Goal: Task Accomplishment & Management: Use online tool/utility

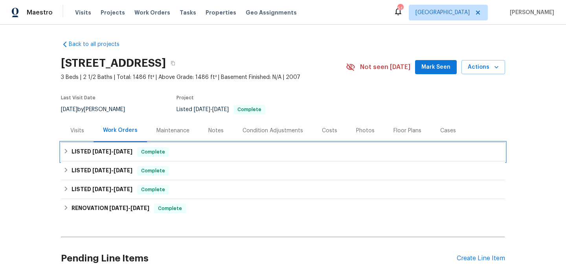
click at [206, 150] on div "LISTED 7/23/25 - 7/25/25 Complete" at bounding box center [282, 151] width 439 height 9
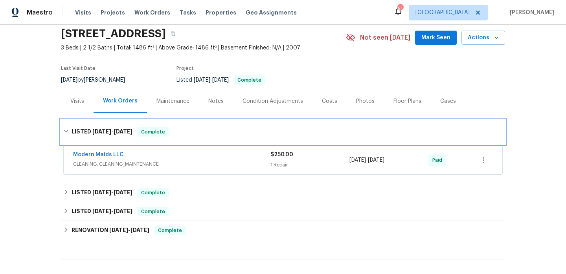
scroll to position [50, 0]
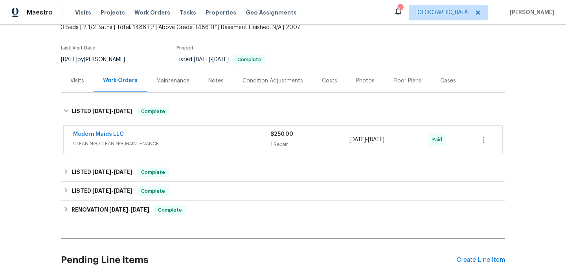
click at [219, 140] on span "CLEANING, CLEANING_MAINTENANCE" at bounding box center [171, 144] width 197 height 8
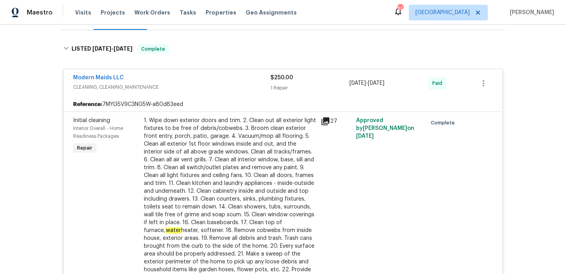
scroll to position [333, 0]
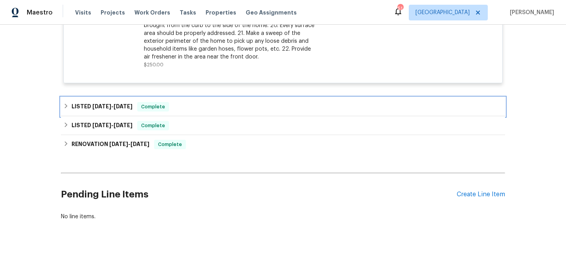
click at [210, 106] on div "LISTED 4/27/25 - 7/18/25 Complete" at bounding box center [282, 106] width 439 height 9
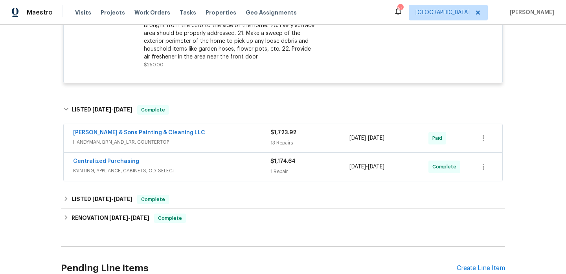
click at [212, 145] on span "HANDYMAN, BRN_AND_LRR, COUNTERTOP" at bounding box center [171, 142] width 197 height 8
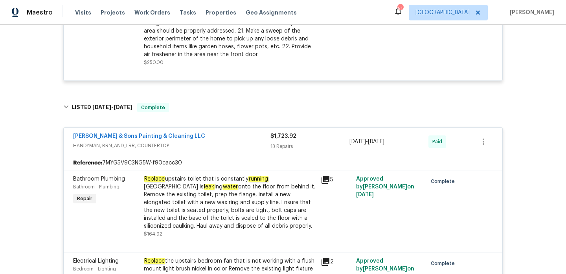
scroll to position [353, 0]
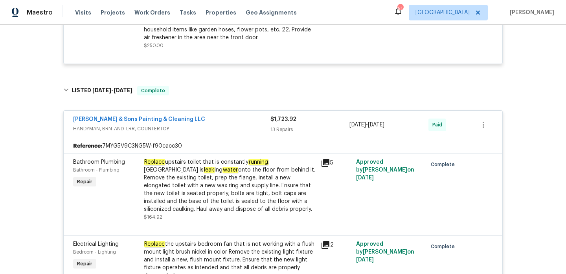
click at [134, 116] on span "Hodge & Sons Painting & Cleaning LLC" at bounding box center [139, 120] width 132 height 8
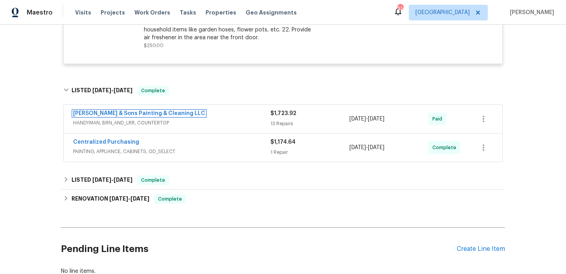
click at [134, 116] on link "Hodge & Sons Painting & Cleaning LLC" at bounding box center [139, 114] width 132 height 6
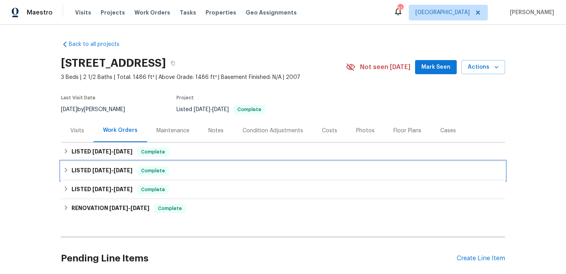
click at [189, 162] on div "LISTED [DATE] - [DATE] Complete" at bounding box center [283, 171] width 444 height 19
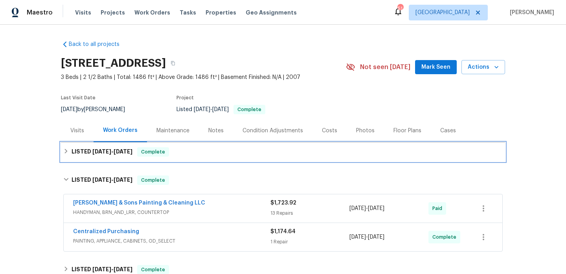
click at [193, 157] on div "LISTED 7/23/25 - 7/25/25 Complete" at bounding box center [283, 152] width 444 height 19
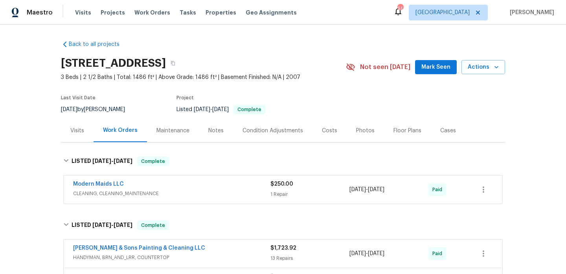
click at [193, 188] on div "Modern Maids LLC" at bounding box center [171, 184] width 197 height 9
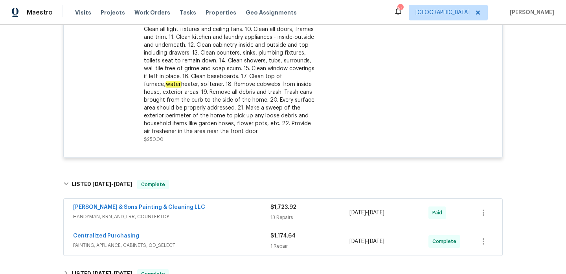
click at [194, 208] on div "Hodge & Sons Painting & Cleaning LLC" at bounding box center [171, 208] width 197 height 9
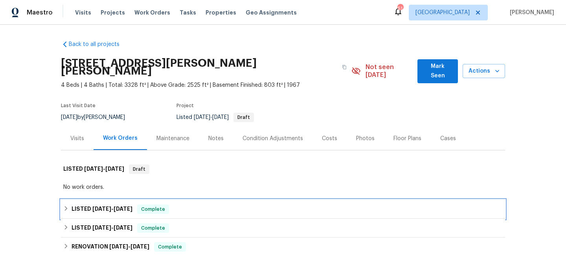
click at [198, 205] on div "LISTED 7/7/25 - 7/10/25 Complete" at bounding box center [282, 209] width 439 height 9
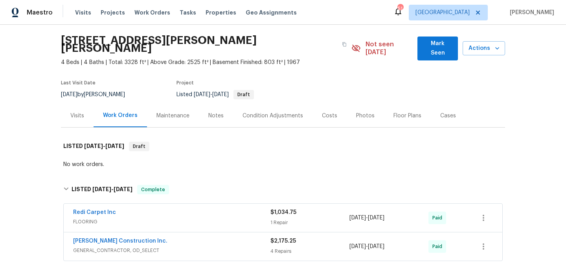
click at [198, 204] on div "Redi Carpet Inc FLOORING $1,034.75 1 Repair 7/7/2025 - 7/10/2025 Paid" at bounding box center [283, 218] width 439 height 28
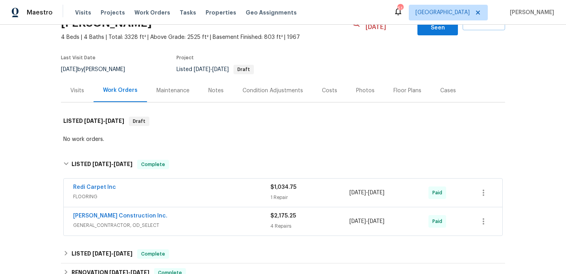
scroll to position [79, 0]
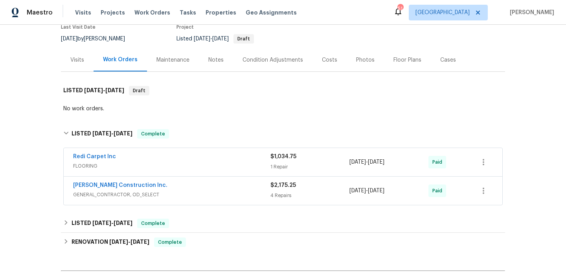
click at [204, 191] on span "GENERAL_CONTRACTOR, OD_SELECT" at bounding box center [171, 195] width 197 height 8
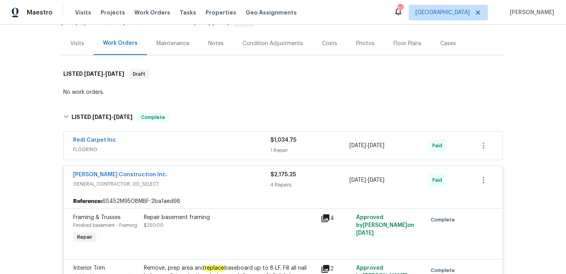
scroll to position [46, 0]
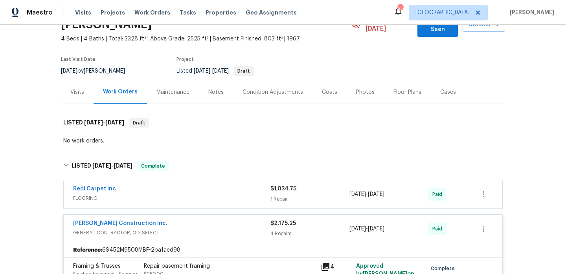
click at [208, 186] on div "Redi Carpet Inc" at bounding box center [171, 189] width 197 height 9
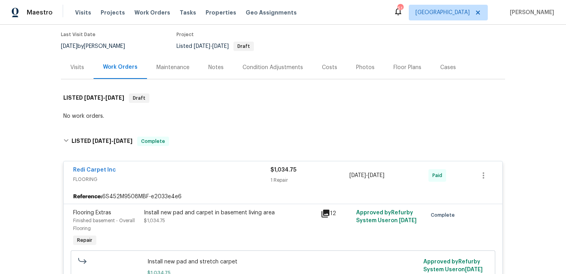
scroll to position [12, 0]
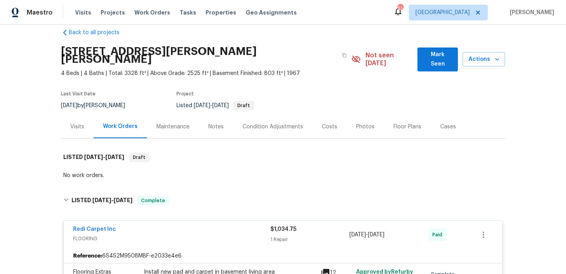
click at [68, 115] on div "Visits" at bounding box center [77, 126] width 33 height 23
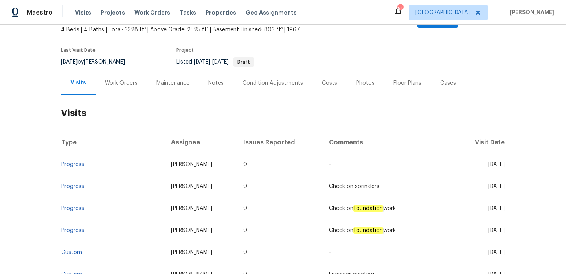
scroll to position [59, 0]
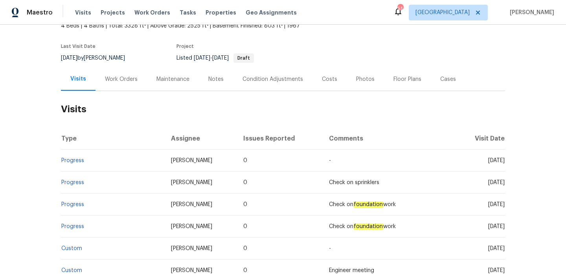
click at [220, 75] on div "Notes" at bounding box center [215, 79] width 15 height 8
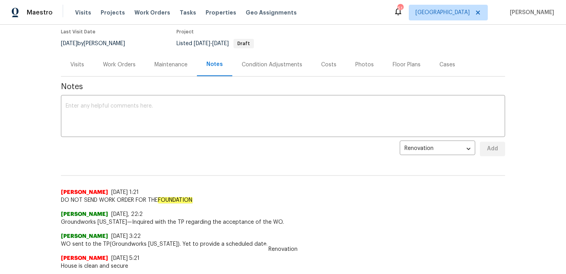
scroll to position [20, 0]
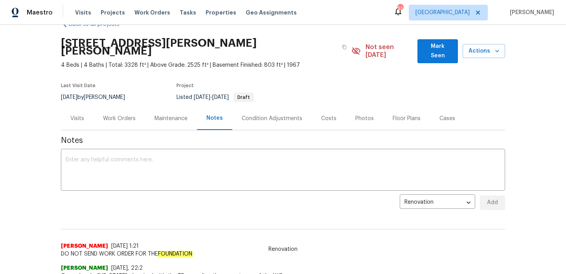
click at [127, 115] on div "Work Orders" at bounding box center [119, 119] width 33 height 8
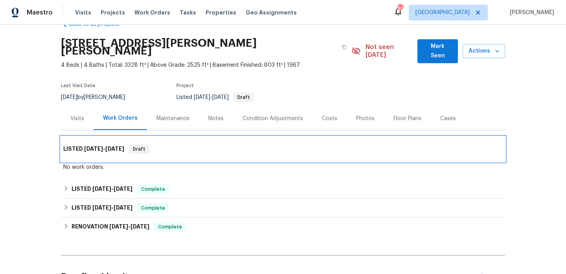
click at [190, 137] on div "LISTED 7/16/25 - 8/10/25 Draft" at bounding box center [283, 149] width 444 height 25
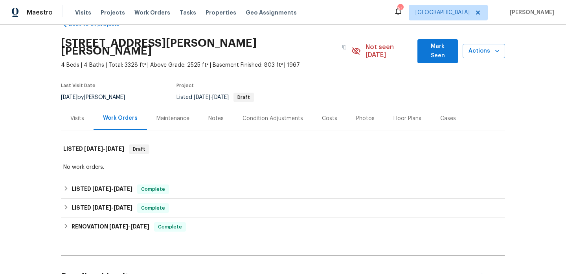
click at [212, 115] on div "Notes" at bounding box center [216, 118] width 34 height 23
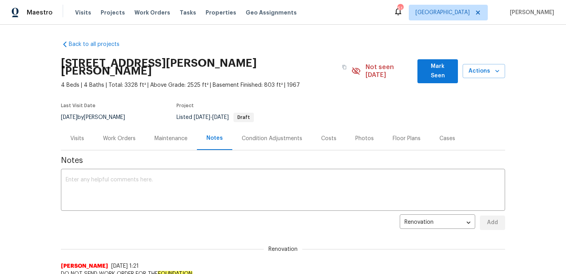
click at [131, 127] on div "Work Orders" at bounding box center [119, 138] width 51 height 23
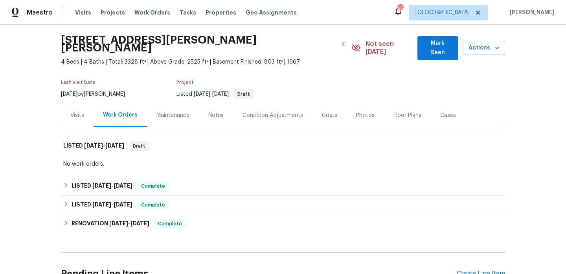
scroll to position [46, 0]
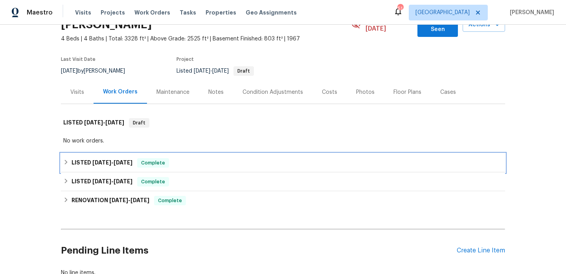
click at [185, 158] on div "LISTED 7/7/25 - 7/10/25 Complete" at bounding box center [282, 162] width 439 height 9
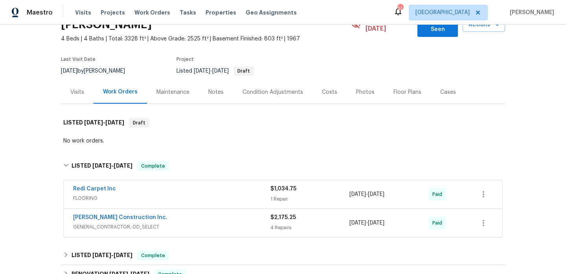
click at [194, 195] on span "FLOORING" at bounding box center [171, 199] width 197 height 8
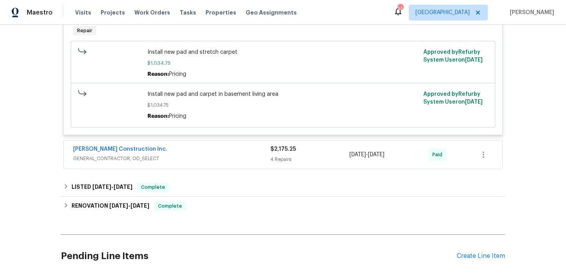
scroll to position [336, 0]
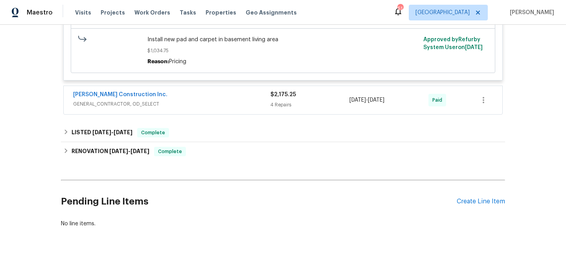
click at [217, 100] on span "GENERAL_CONTRACTOR, OD_SELECT" at bounding box center [171, 104] width 197 height 8
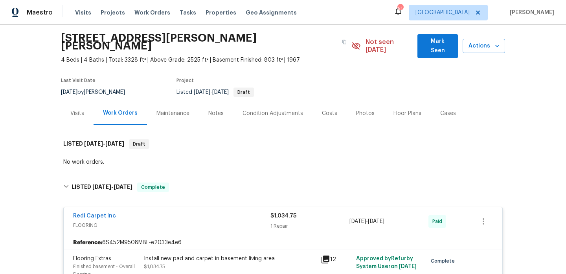
scroll to position [0, 0]
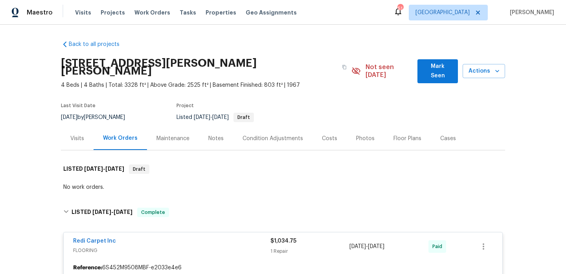
click at [209, 138] on div "Notes" at bounding box center [216, 138] width 34 height 23
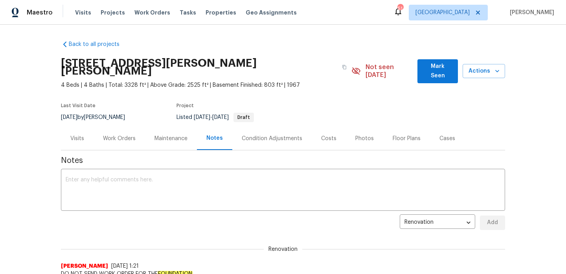
click at [113, 127] on div "Work Orders" at bounding box center [119, 138] width 51 height 23
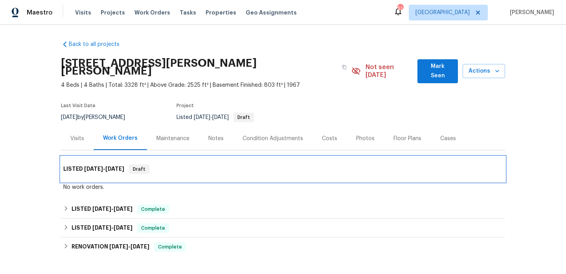
click at [222, 157] on div "LISTED 7/16/25 - 8/10/25 Draft" at bounding box center [283, 169] width 444 height 25
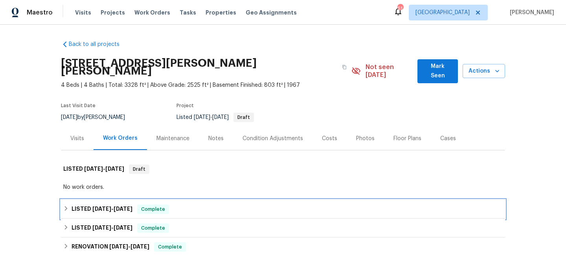
click at [221, 210] on div "LISTED 7/7/25 - 7/10/25 Complete" at bounding box center [283, 209] width 444 height 19
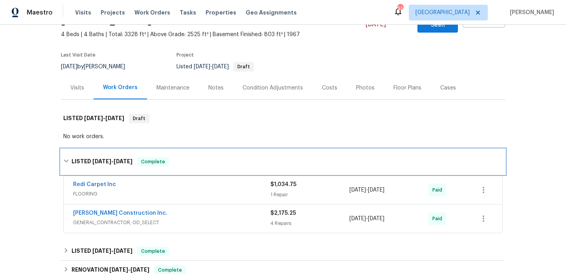
scroll to position [55, 0]
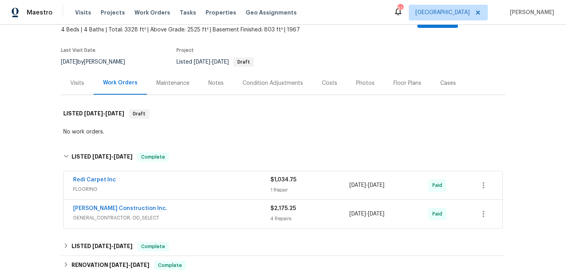
click at [221, 186] on span "FLOORING" at bounding box center [171, 190] width 197 height 8
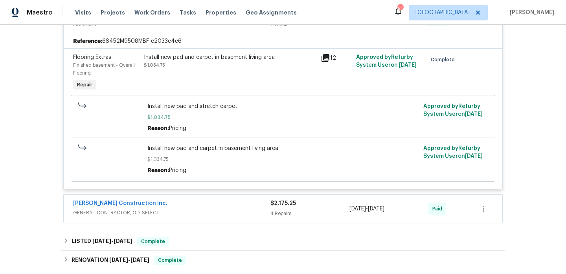
scroll to position [289, 0]
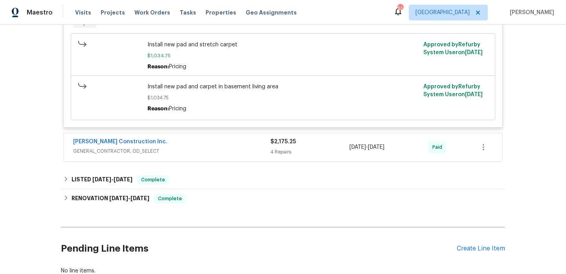
click at [230, 147] on span "GENERAL_CONTRACTOR, OD_SELECT" at bounding box center [171, 151] width 197 height 8
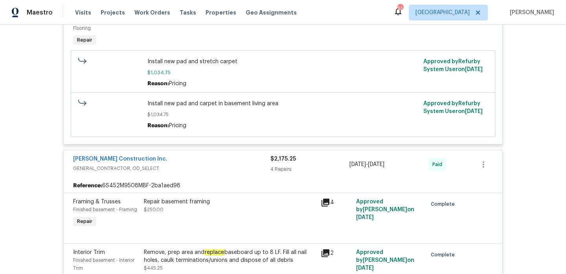
scroll to position [0, 0]
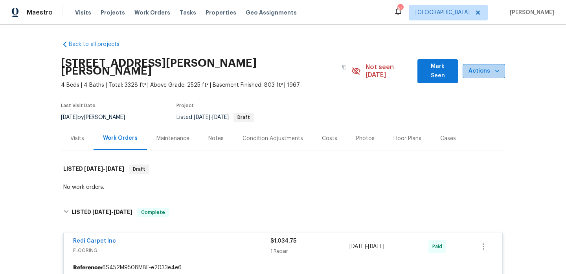
click at [471, 68] on span "Actions" at bounding box center [484, 71] width 30 height 10
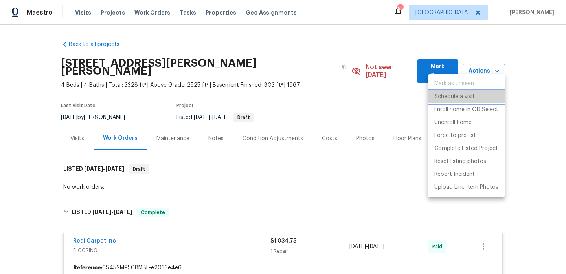
click at [456, 100] on p "Schedule a visit" at bounding box center [454, 97] width 40 height 8
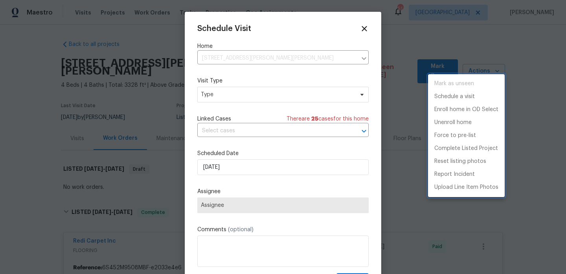
click at [312, 96] on div at bounding box center [283, 137] width 566 height 274
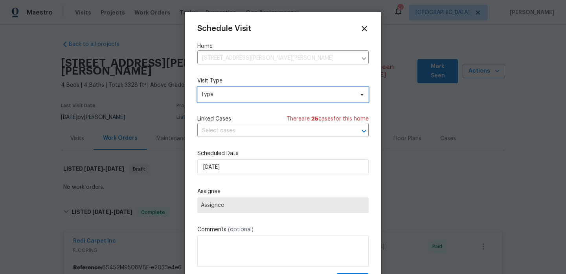
click at [303, 94] on span "Type" at bounding box center [277, 95] width 153 height 8
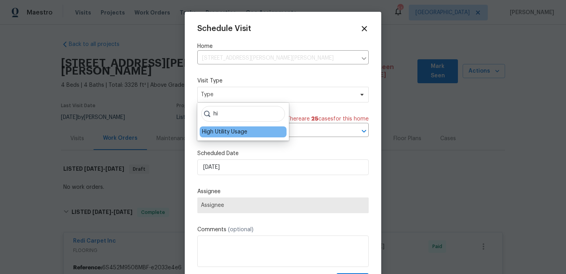
type input "hi"
click at [258, 134] on div "High Utility Usage" at bounding box center [243, 132] width 87 height 11
click at [235, 134] on div "High Utility Usage" at bounding box center [224, 132] width 45 height 8
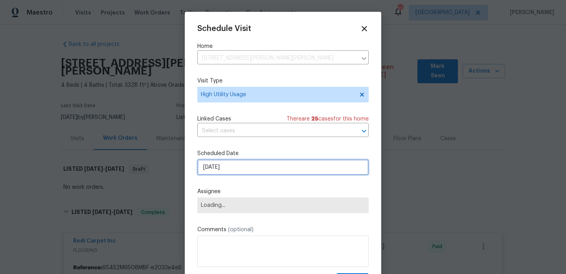
click at [232, 164] on input "[DATE]" at bounding box center [282, 168] width 171 height 16
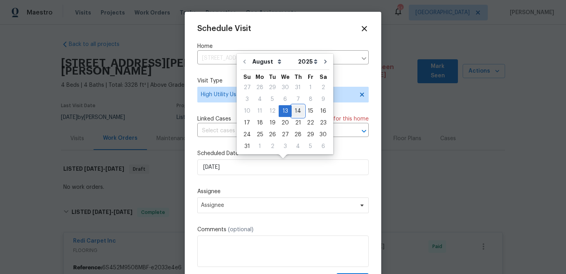
click at [295, 113] on div "14" at bounding box center [298, 111] width 13 height 11
type input "[DATE]"
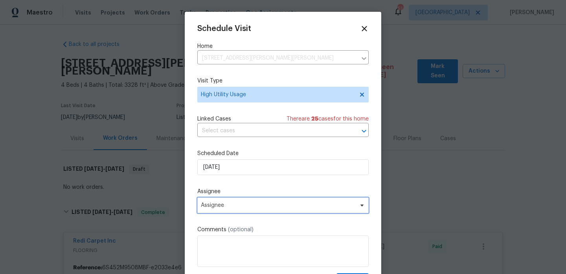
click at [252, 206] on span "Assignee" at bounding box center [278, 205] width 154 height 6
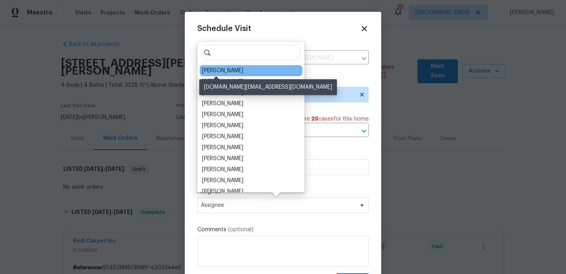
click at [219, 74] on div "David Page" at bounding box center [222, 71] width 41 height 8
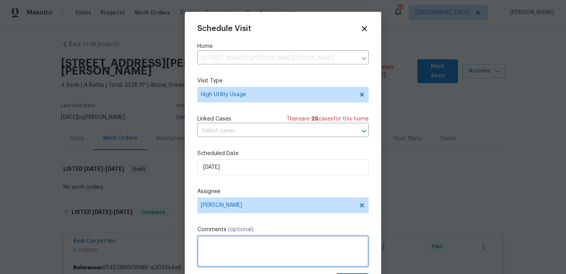
click at [228, 241] on textarea at bounding box center [282, 251] width 171 height 31
paste textarea "Hi team, we received a high usage of Water bill from a utility company for this…"
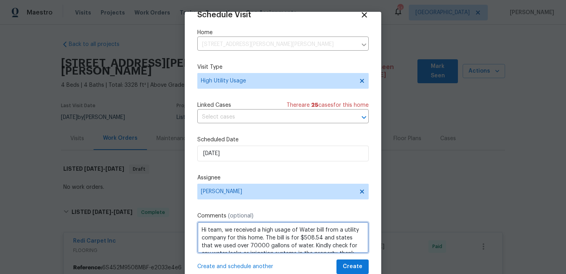
click at [0, 0] on div "water" at bounding box center [0, 0] width 0 height 0
click at [0, 0] on div "We" at bounding box center [0, 0] width 0 height 0
click at [243, 238] on textarea "Hi team, we received a high usage water bill from a utility company for this ho…" at bounding box center [282, 237] width 171 height 31
type textarea "Hi team, we received a high usage water bill from a utility company for this ho…"
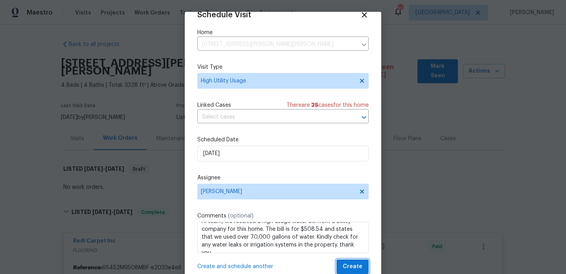
click at [350, 265] on span "Create" at bounding box center [353, 267] width 20 height 10
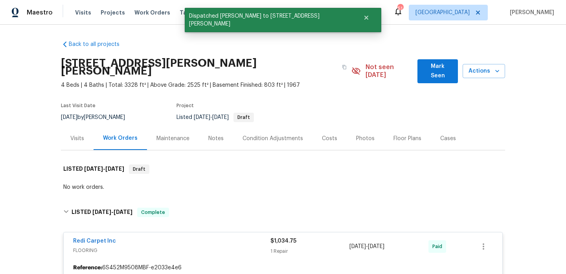
click at [66, 134] on div "Visits" at bounding box center [77, 138] width 33 height 23
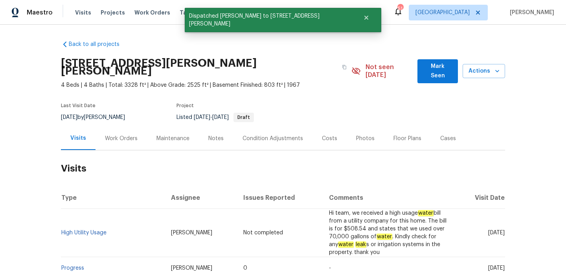
click at [90, 222] on td "High Utility Usage" at bounding box center [113, 233] width 104 height 48
click at [90, 230] on link "High Utility Usage" at bounding box center [83, 233] width 45 height 6
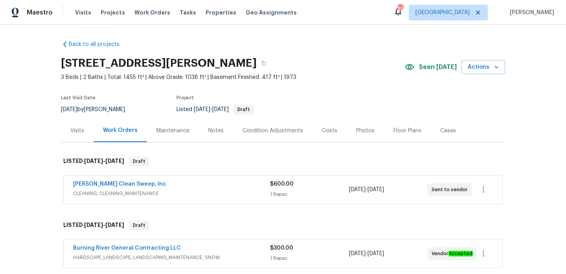
click at [222, 186] on div "[PERSON_NAME] Clean Sweep, Inc" at bounding box center [171, 184] width 197 height 9
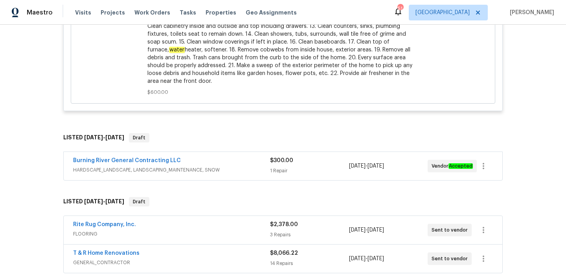
scroll to position [526, 0]
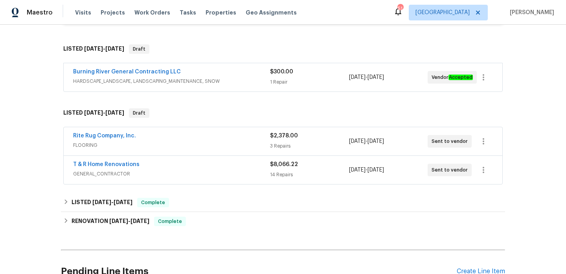
click at [214, 89] on div "Burning River General Contracting LLC HARDSCAPE_LANDSCAPE, LANDSCAPING_MAINTENA…" at bounding box center [283, 77] width 439 height 28
click at [232, 168] on div "T & R Home Renovations" at bounding box center [171, 165] width 197 height 9
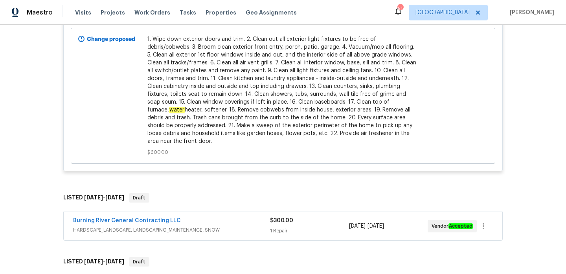
scroll to position [379, 0]
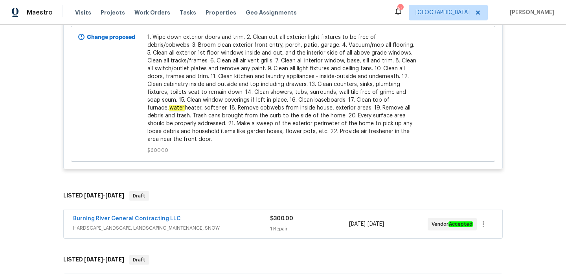
click at [241, 218] on div "Burning River General Contracting LLC" at bounding box center [171, 219] width 197 height 9
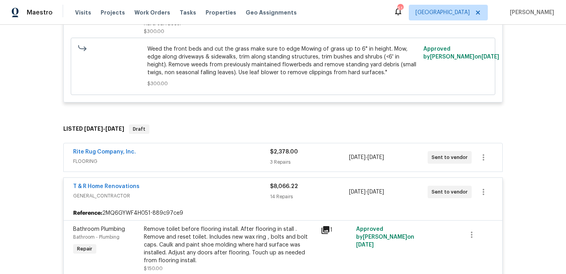
scroll to position [679, 0]
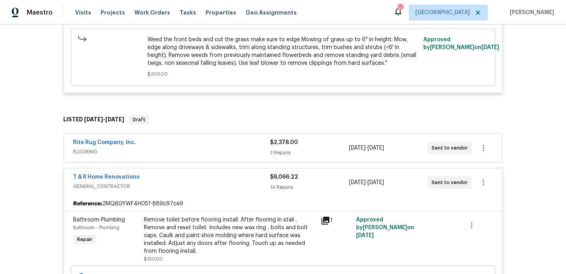
click at [223, 150] on span "FLOORING" at bounding box center [171, 152] width 197 height 8
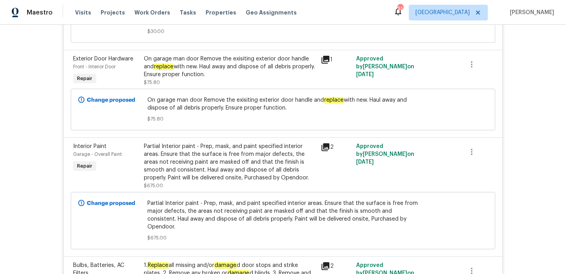
scroll to position [1427, 0]
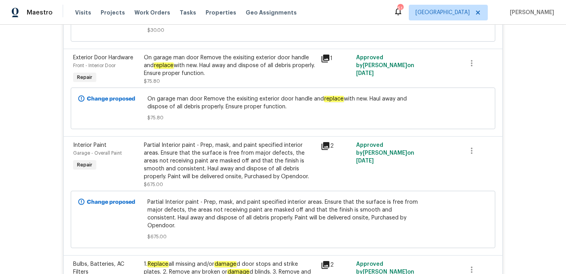
click at [235, 143] on div "Partial Interior paint - Prep, mask, and paint specified interior areas. Ensure…" at bounding box center [230, 165] width 177 height 52
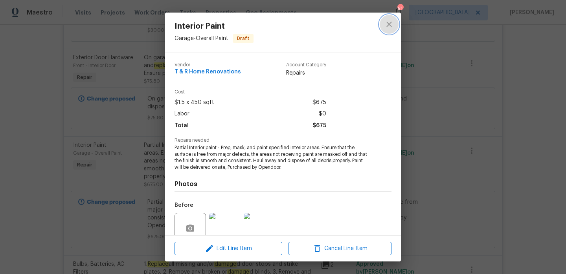
click at [385, 24] on icon "close" at bounding box center [388, 24] width 9 height 9
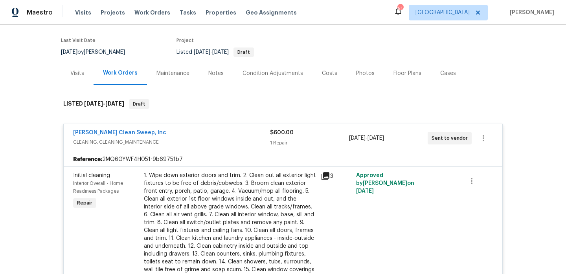
scroll to position [0, 0]
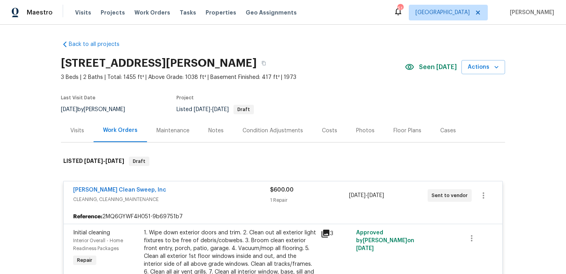
click at [211, 131] on div "Notes" at bounding box center [215, 131] width 15 height 8
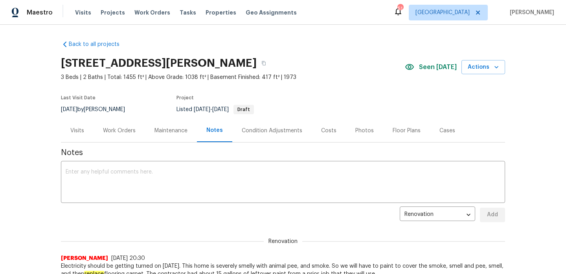
click at [126, 131] on div "Work Orders" at bounding box center [119, 131] width 33 height 8
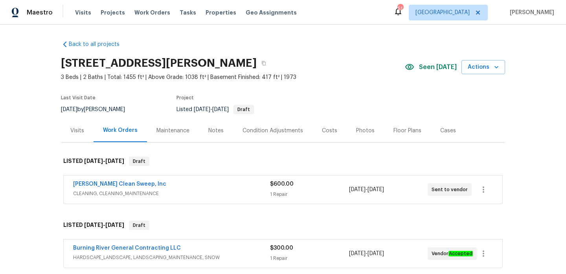
click at [83, 128] on div "Visits" at bounding box center [77, 131] width 14 height 8
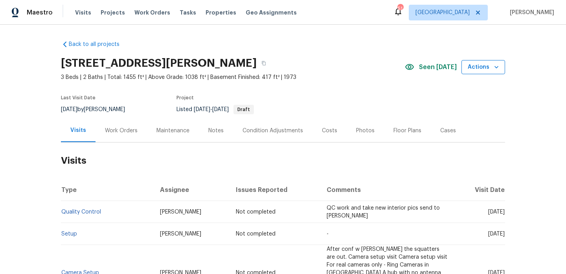
click at [478, 63] on span "Actions" at bounding box center [483, 68] width 31 height 10
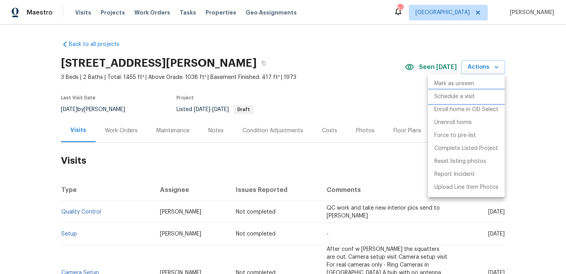
click at [452, 94] on p "Schedule a visit" at bounding box center [454, 97] width 40 height 8
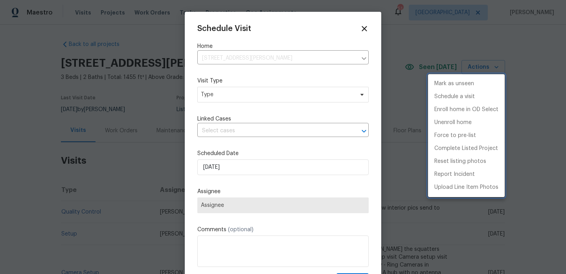
click at [231, 136] on div at bounding box center [283, 137] width 566 height 274
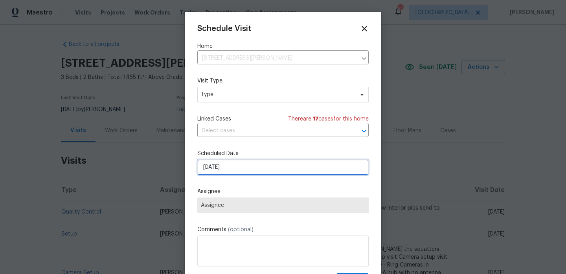
click at [225, 165] on input "[DATE]" at bounding box center [282, 168] width 171 height 16
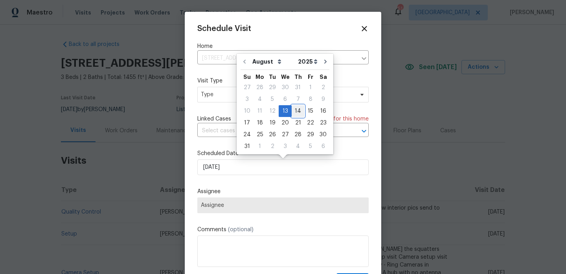
click at [293, 109] on div "14" at bounding box center [298, 111] width 13 height 11
type input "[DATE]"
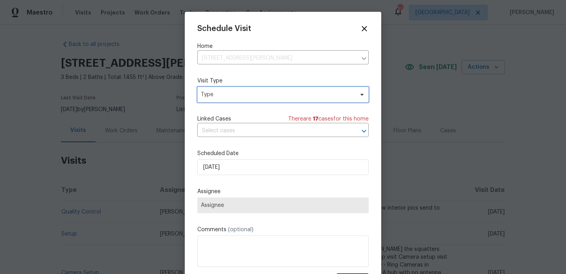
click at [217, 91] on span "Type" at bounding box center [277, 95] width 153 height 8
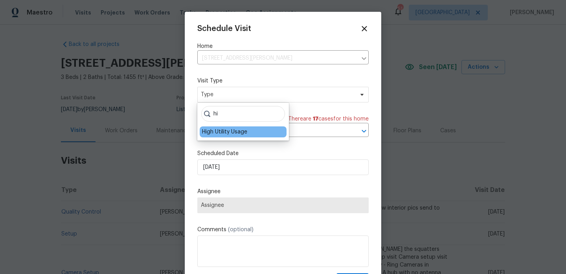
type input "hi"
click at [222, 128] on div "High Utility Usage" at bounding box center [224, 132] width 45 height 8
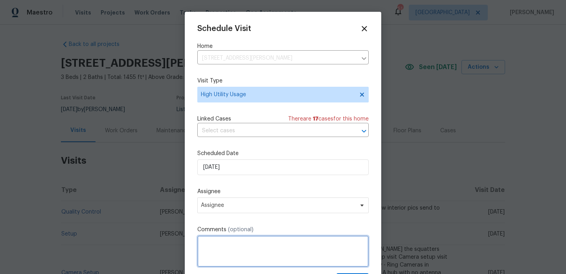
click at [230, 250] on textarea at bounding box center [282, 251] width 171 height 31
paste textarea "Hi team, we received a high usage of Water bill from a utility company for this…"
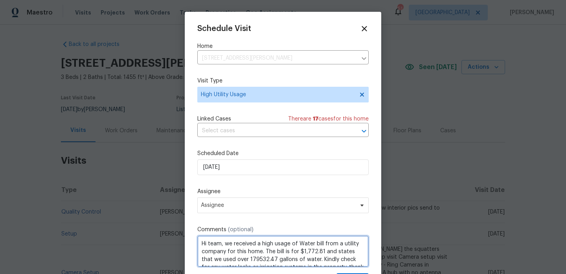
scroll to position [4, 0]
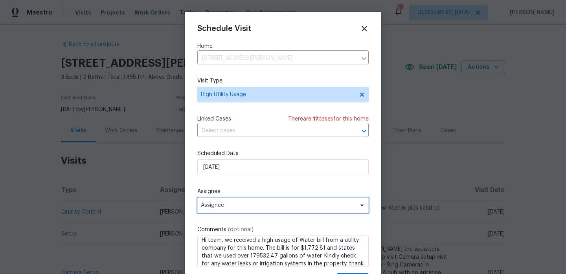
click at [236, 213] on span "Assignee" at bounding box center [282, 206] width 171 height 16
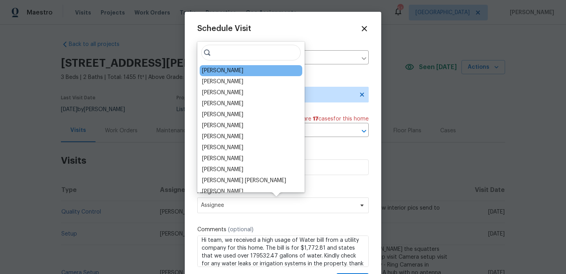
click at [229, 74] on div "[PERSON_NAME]" at bounding box center [222, 71] width 41 height 8
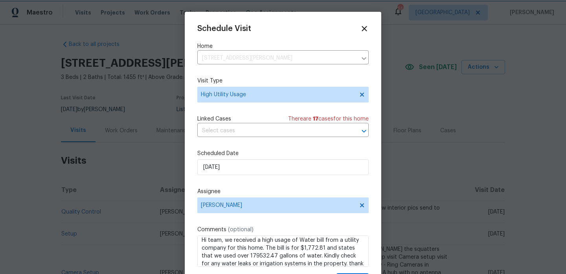
click at [0, 0] on div "water" at bounding box center [0, 0] width 0 height 0
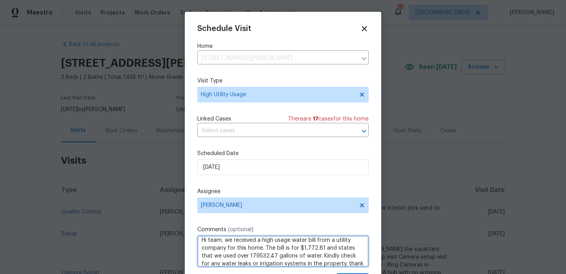
click at [0, 0] on div "We" at bounding box center [0, 0] width 0 height 0
click at [0, 0] on span "179,532.47" at bounding box center [0, 0] width 0 height 0
click at [0, 0] on div "We" at bounding box center [0, 0] width 0 height 0
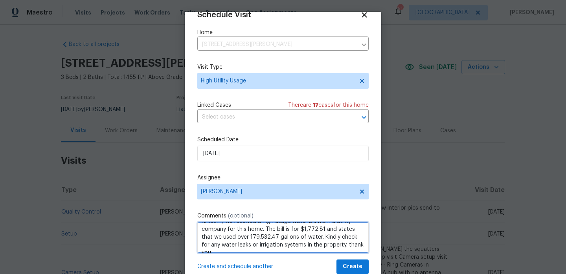
type textarea "Hi team, We received a high usage water bill from a utility company for this ho…"
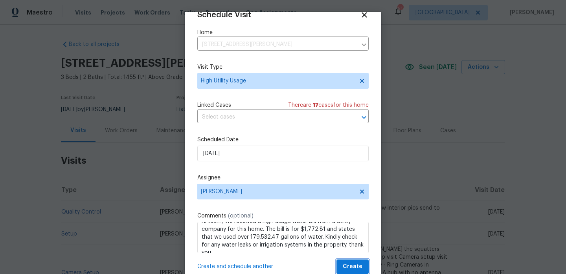
click at [350, 265] on span "Create" at bounding box center [353, 267] width 20 height 10
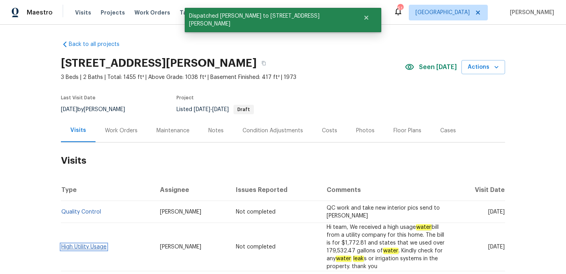
click at [87, 246] on link "High Utility Usage" at bounding box center [83, 248] width 45 height 6
